Goal: Task Accomplishment & Management: Complete application form

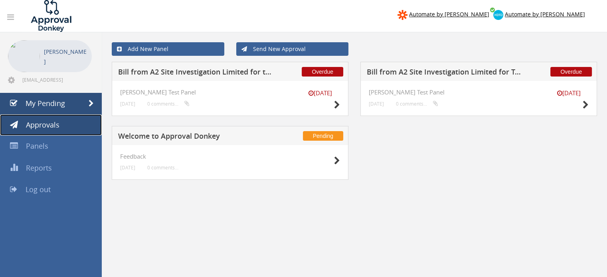
click at [65, 124] on link "Approvals" at bounding box center [51, 126] width 102 height 22
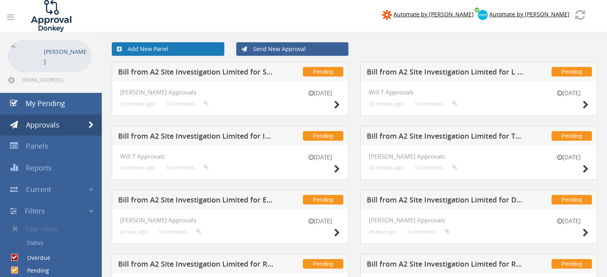
click at [184, 44] on link "Add New Panel" at bounding box center [168, 49] width 113 height 14
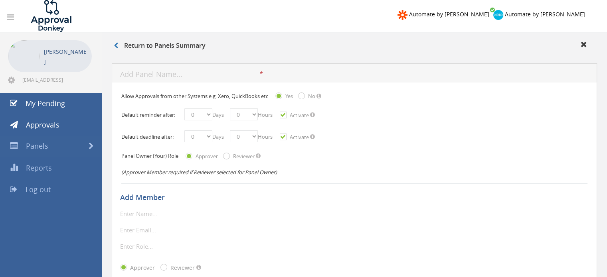
click at [187, 73] on input "text" at bounding box center [190, 75] width 140 height 10
type input "JC Approvals"
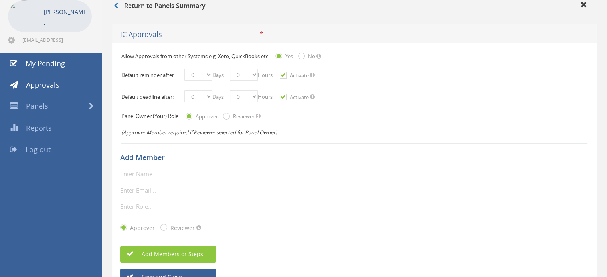
scroll to position [42, 0]
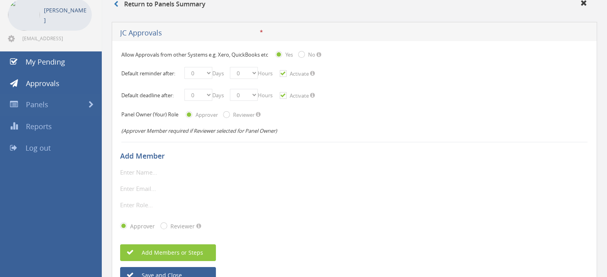
click at [158, 170] on input "text" at bounding box center [166, 172] width 92 height 10
type input "[PERSON_NAME]"
click at [171, 190] on input "email" at bounding box center [166, 189] width 92 height 10
click at [134, 187] on input "email" at bounding box center [166, 189] width 92 height 10
paste input "A2SI-INV1210"
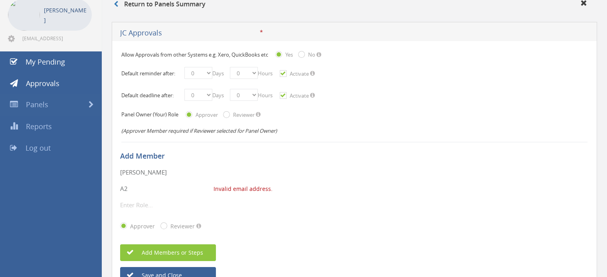
type input "A"
paste input "[PERSON_NAME][EMAIL_ADDRESS][PERSON_NAME][DOMAIN_NAME]"
type input "[PERSON_NAME][EMAIL_ADDRESS][PERSON_NAME][DOMAIN_NAME]"
click at [144, 205] on input "text" at bounding box center [166, 205] width 92 height 10
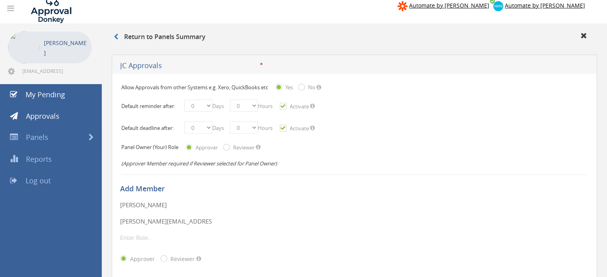
scroll to position [8, 0]
click at [208, 105] on select "0 1 2 3 4 5 6 7 8 9 10 11 12 13 14 15 16 17 18 19 20 21 22 23 24 25 26 27 28 29…" at bounding box center [198, 106] width 28 height 12
select select "number:3"
click at [184, 100] on select "0 1 2 3 4 5 6 7 8 9 10 11 12 13 14 15 16 17 18 19 20 21 22 23 24 25 26 27 28 29…" at bounding box center [198, 106] width 28 height 12
click at [258, 107] on select "0 1 2 3 4 5 6 7 8 9 10 11 12 13 14 15 16 17 18 19 20 21 22 23" at bounding box center [244, 106] width 28 height 12
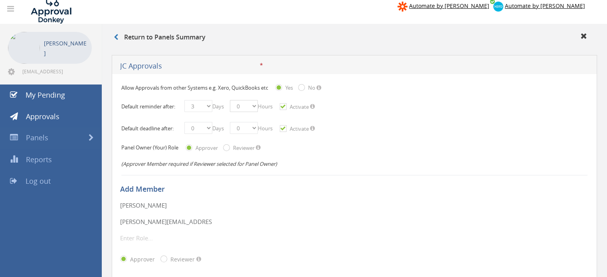
select select "number:3"
click at [233, 100] on select "0 1 2 3 4 5 6 7 8 9 10 11 12 13 14 15 16 17 18 19 20 21 22 23" at bounding box center [244, 106] width 28 height 12
click at [209, 127] on select "0 1 2 3 4 5 6 7 8 9 10 11 12 13 14 15 16 17 18 19 20 21 22 23 24 25 26 27 28 29…" at bounding box center [198, 128] width 28 height 12
select select "number:7"
click at [184, 122] on select "0 1 2 3 4 5 6 7 8 9 10 11 12 13 14 15 16 17 18 19 20 21 22 23 24 25 26 27 28 29…" at bounding box center [198, 128] width 28 height 12
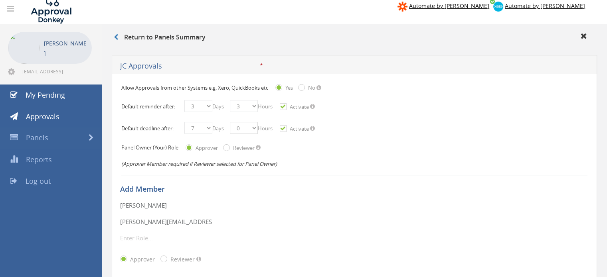
click at [258, 129] on select "0 1 2 3 4 5 6 7 8 9 10 11 12 13 14 15 16 17 18 19 20 21 22 23" at bounding box center [244, 128] width 28 height 12
select select "number:7"
click at [233, 122] on select "0 1 2 3 4 5 6 7 8 9 10 11 12 13 14 15 16 17 18 19 20 21 22 23" at bounding box center [244, 128] width 28 height 12
click at [320, 190] on h5 "Add Member" at bounding box center [351, 190] width 463 height 8
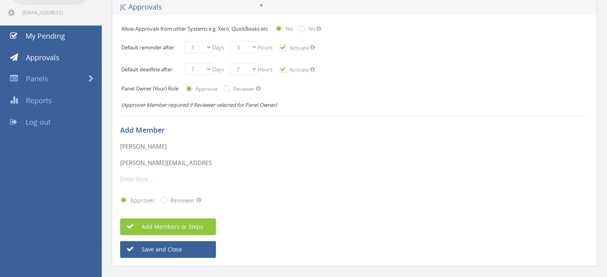
scroll to position [82, 0]
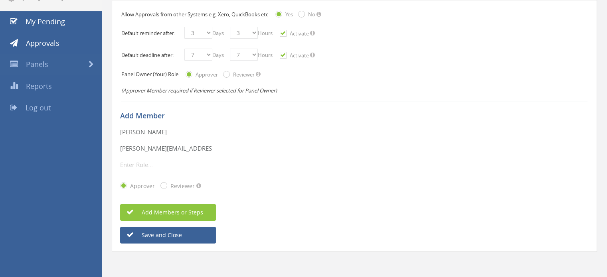
click at [227, 74] on input "Reviewer" at bounding box center [225, 75] width 5 height 5
radio input "true"
click at [172, 160] on input "text" at bounding box center [166, 165] width 92 height 10
click at [148, 235] on button "Save and Close" at bounding box center [168, 235] width 96 height 17
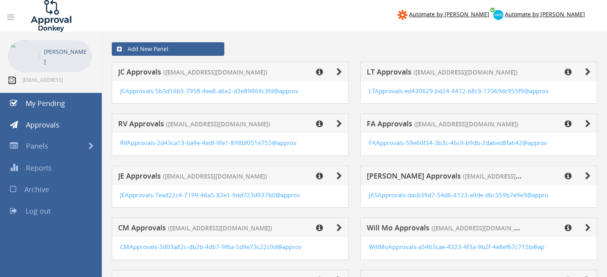
click at [10, 79] on icon at bounding box center [11, 80] width 7 height 8
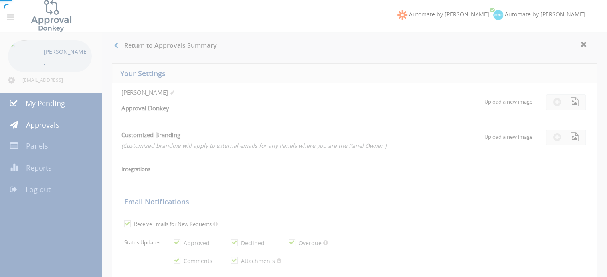
checkbox input "true"
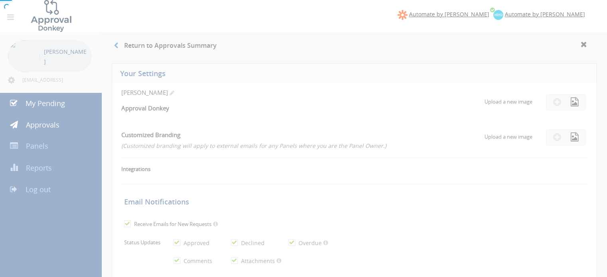
checkbox input "true"
select select "number:1"
checkbox input "true"
type input "[DATE]"
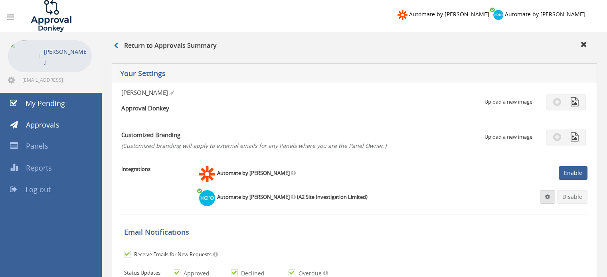
click at [549, 200] on span at bounding box center [547, 197] width 5 height 6
click at [509, 212] on link "Settings" at bounding box center [523, 212] width 61 height 12
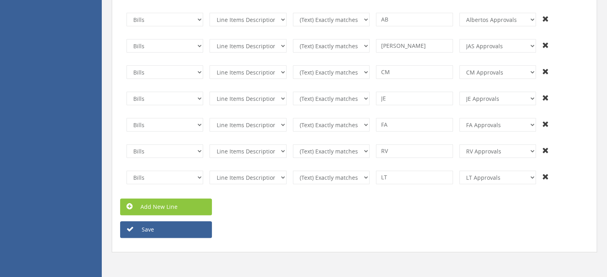
scroll to position [255, 0]
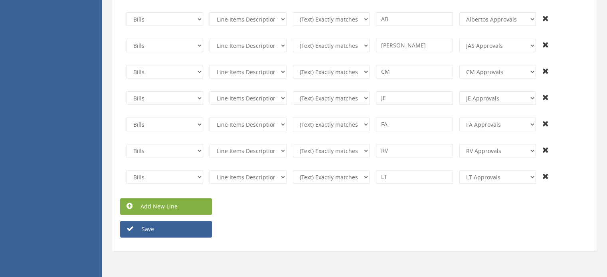
click at [170, 206] on link "Add New Line" at bounding box center [166, 206] width 92 height 17
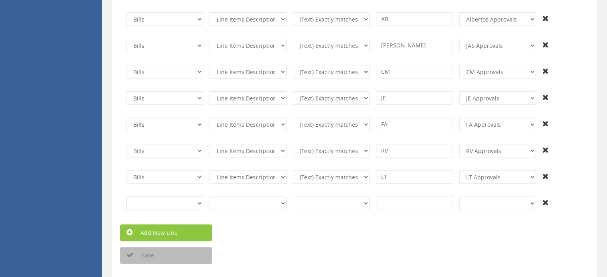
click at [195, 201] on select "Invoices Bills Credit Notes Purchase Orders" at bounding box center [165, 204] width 77 height 14
select select "number:2"
click at [127, 197] on select "Invoices Bills Credit Notes Purchase Orders" at bounding box center [165, 204] width 77 height 14
click at [274, 204] on select "InvoiceID - (92f08561-bd65-469b-93fb-65dd1552c678) InvoiceNumber - (null) Conta…" at bounding box center [248, 204] width 77 height 14
click at [353, 260] on div "Save" at bounding box center [354, 255] width 481 height 17
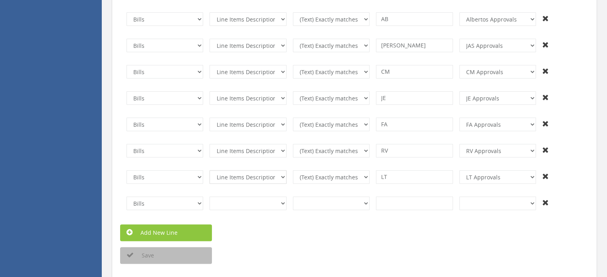
click at [283, 177] on select "InvoiceID - (92f08561-bd65-469b-93fb-65dd1552c678) InvoiceNumber - (null) Conta…" at bounding box center [248, 177] width 77 height 14
click at [283, 202] on select "InvoiceID - (92f08561-bd65-469b-93fb-65dd1552c678) InvoiceNumber - (null) Conta…" at bounding box center [248, 204] width 77 height 14
select select "number:201"
click at [210, 197] on select "InvoiceID - (92f08561-bd65-469b-93fb-65dd1552c678) InvoiceNumber - (null) Conta…" at bounding box center [248, 204] width 77 height 14
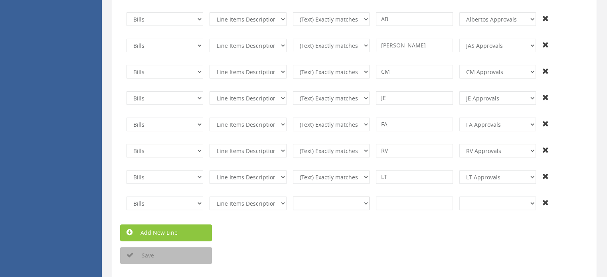
click at [364, 201] on select "(Text) Contains (Text) Does not contain (Text) Exactly matches (Text) Does not …" at bounding box center [331, 204] width 77 height 14
select select "number:3"
click at [293, 197] on select "(Text) Contains (Text) Does not contain (Text) Exactly matches (Text) Does not …" at bounding box center [331, 204] width 77 height 14
click at [394, 204] on input at bounding box center [414, 204] width 77 height 14
type input "JC"
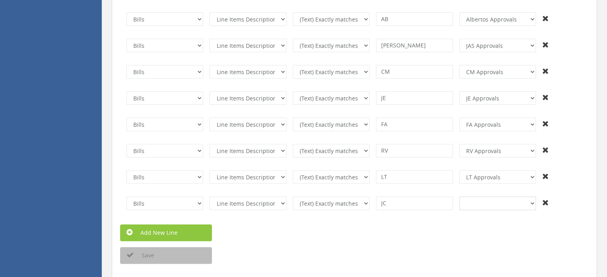
click at [492, 202] on select "+And JC Approvals LT Approvals RV Approvals FA Approvals JE Approvals [PERSON_N…" at bounding box center [497, 204] width 77 height 14
select select "number:14093"
click at [459, 197] on select "+And JC Approvals LT Approvals RV Approvals FA Approvals JE Approvals [PERSON_N…" at bounding box center [497, 204] width 77 height 14
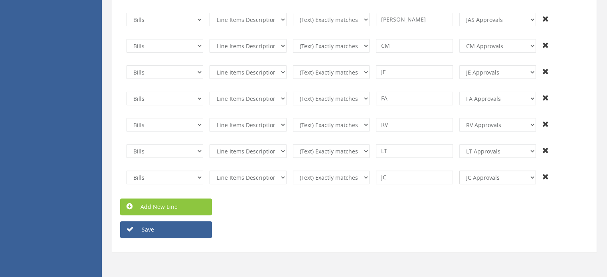
scroll to position [281, 0]
click at [156, 233] on button "Save" at bounding box center [166, 229] width 92 height 17
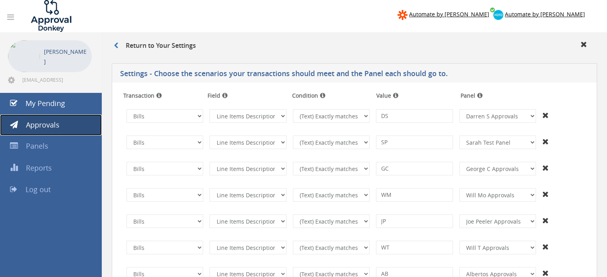
click at [44, 122] on span "Approvals" at bounding box center [43, 125] width 34 height 10
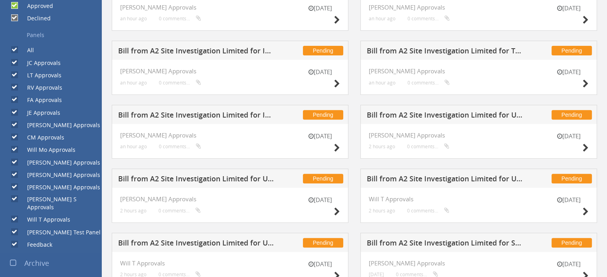
scroll to position [277, 0]
